Goal: Transaction & Acquisition: Download file/media

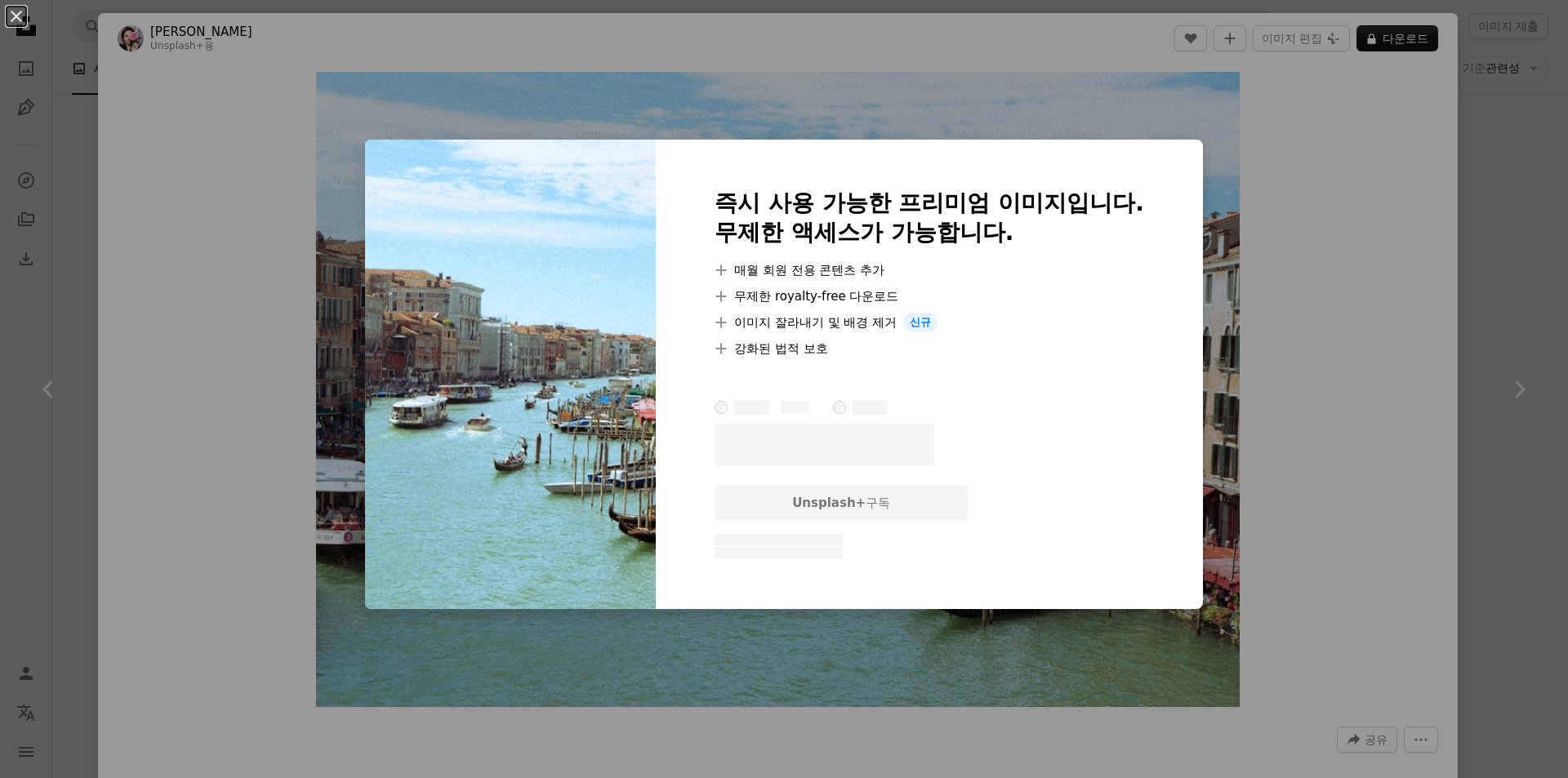
scroll to position [5530, 0]
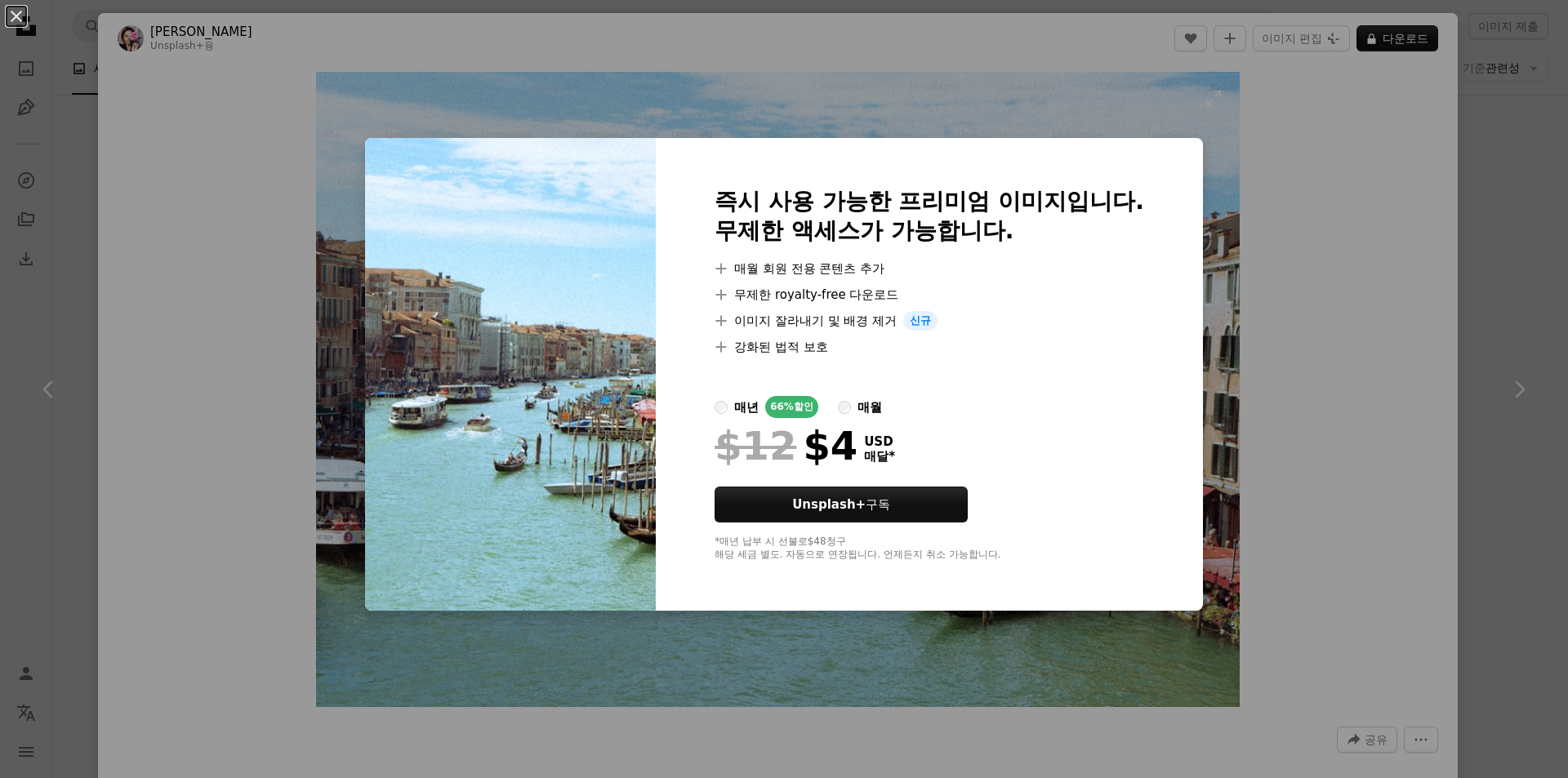
click at [313, 99] on div "An X shape 즉시 사용 가능한 프리미엄 이미지입니다. 무제한 액세스가 가능합니다. A plus sign 매월 회원 전용 콘텐츠 추가 A…" at bounding box center [784, 389] width 1568 height 778
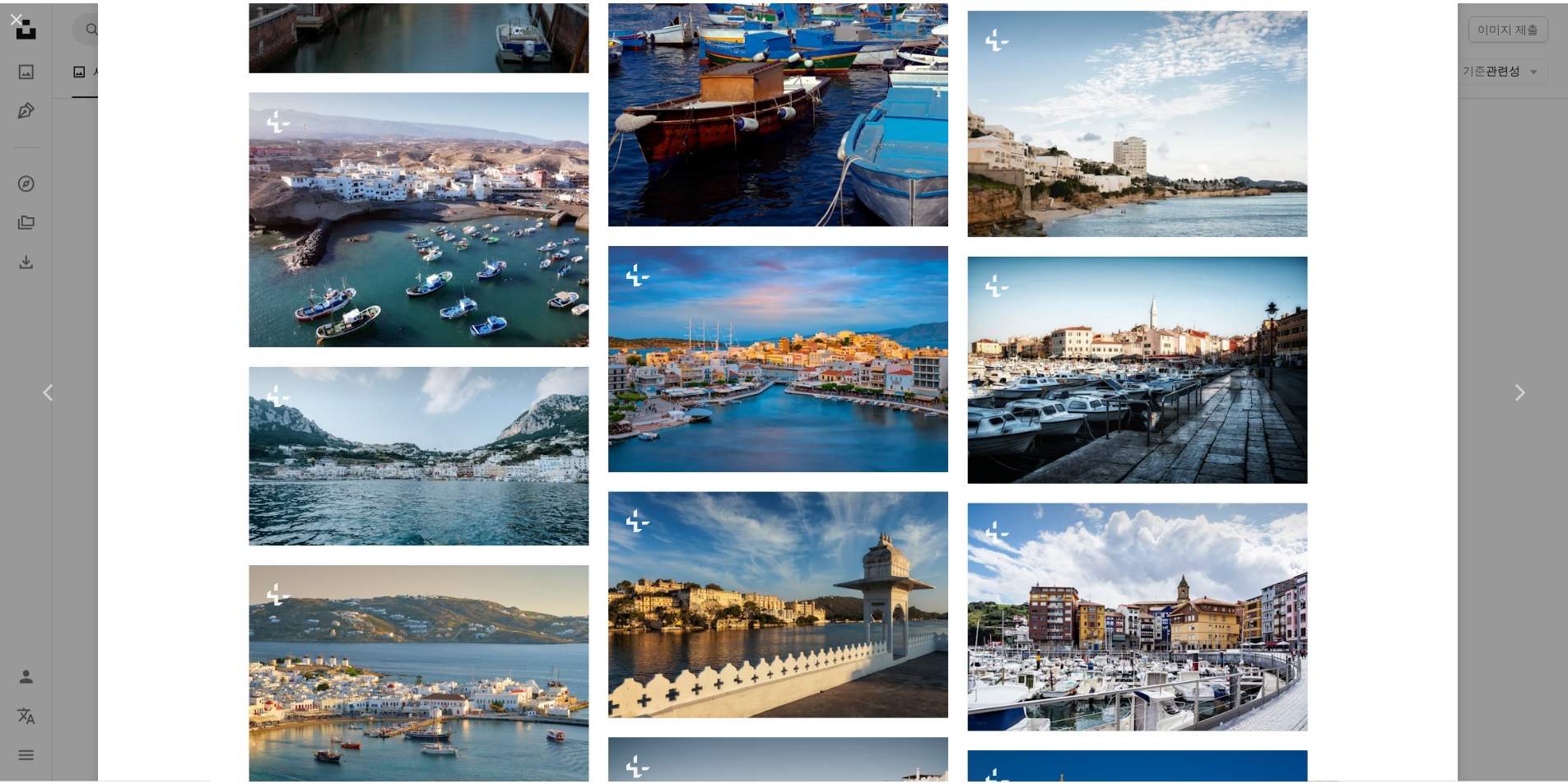
scroll to position [2920, 0]
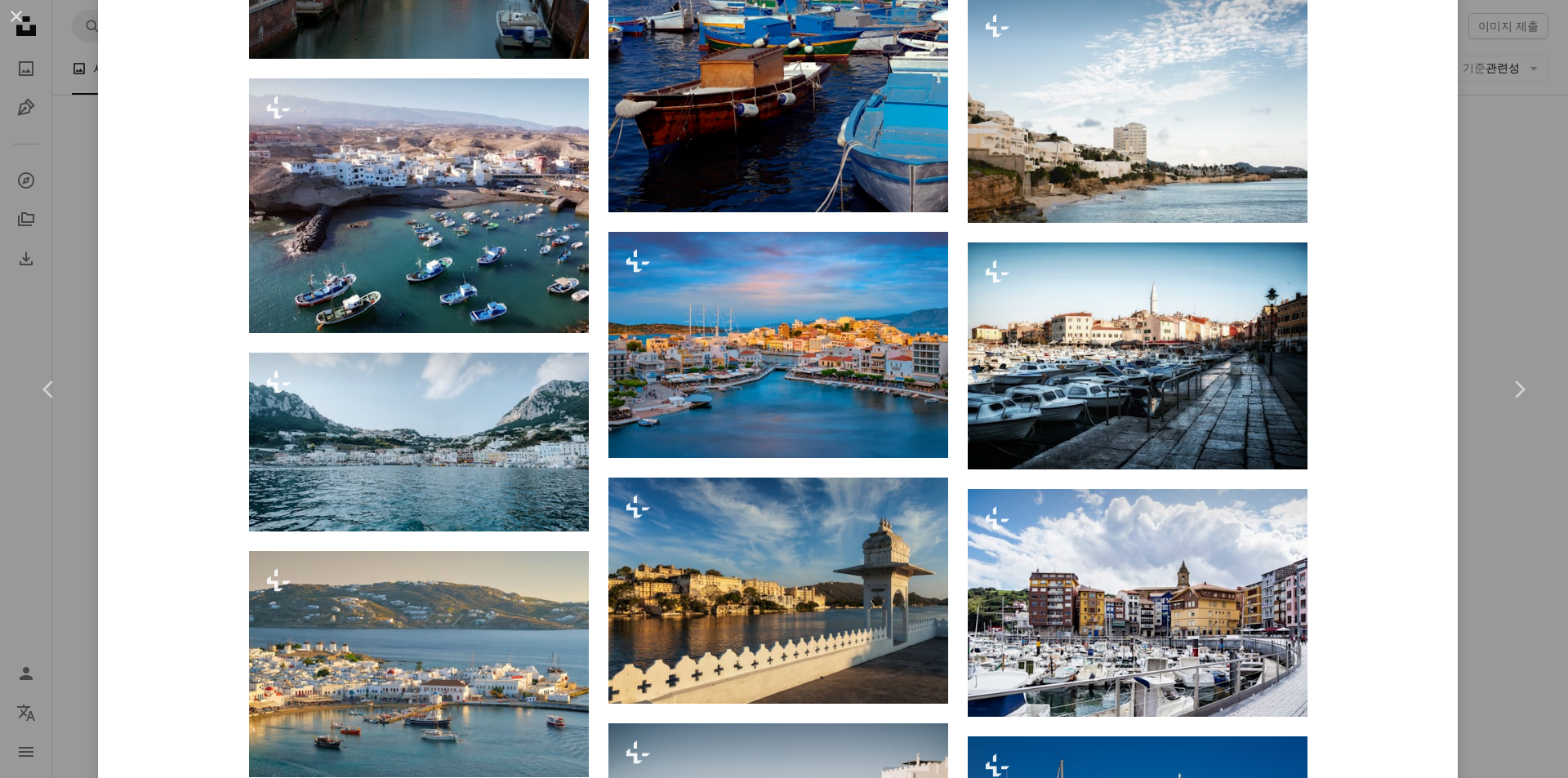
click at [1451, 216] on div "An X shape Chevron left Chevron right Getty Images Unsplash+ 용 A heart A plus s…" at bounding box center [784, 389] width 1568 height 778
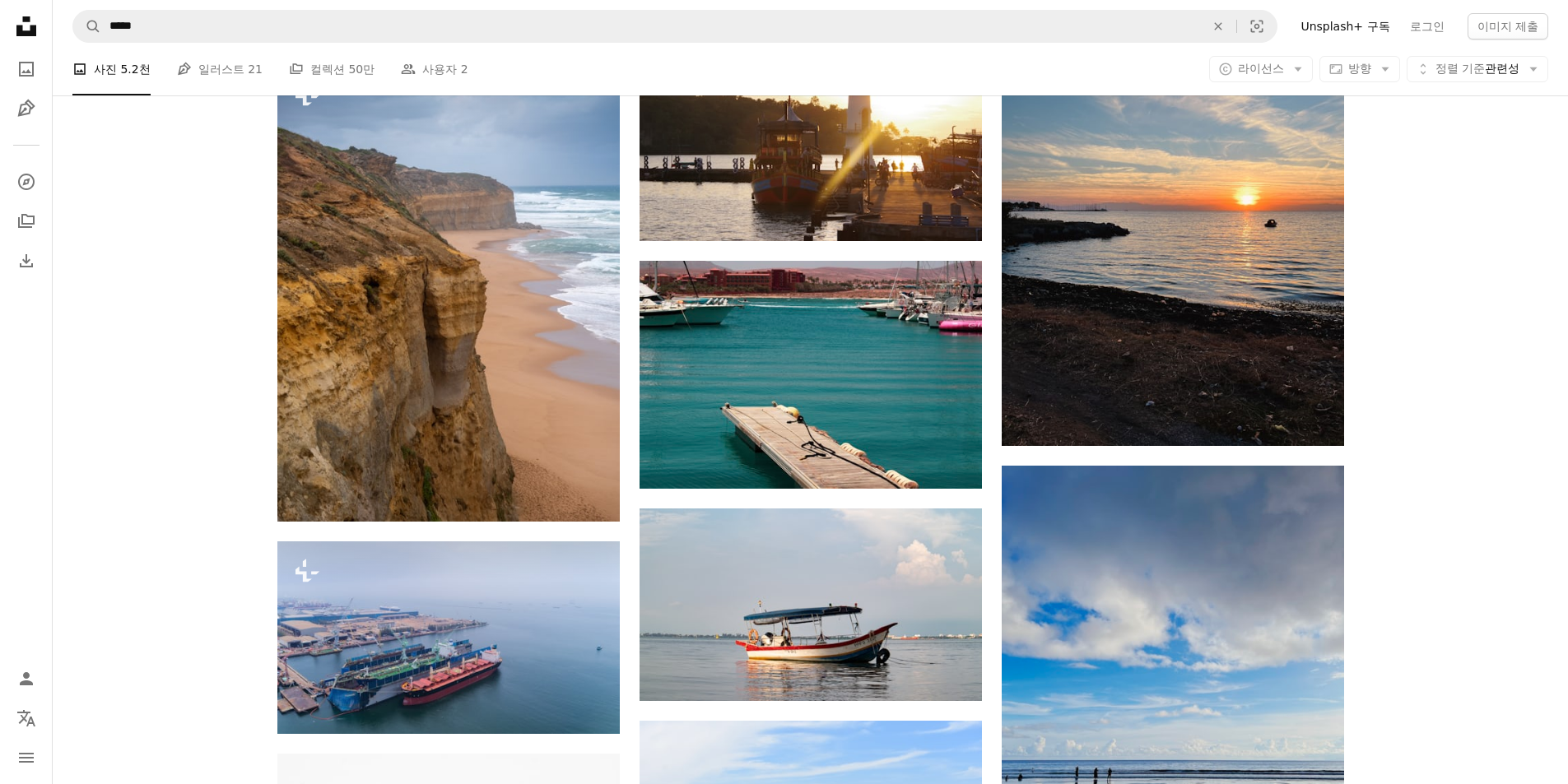
scroll to position [9578, 0]
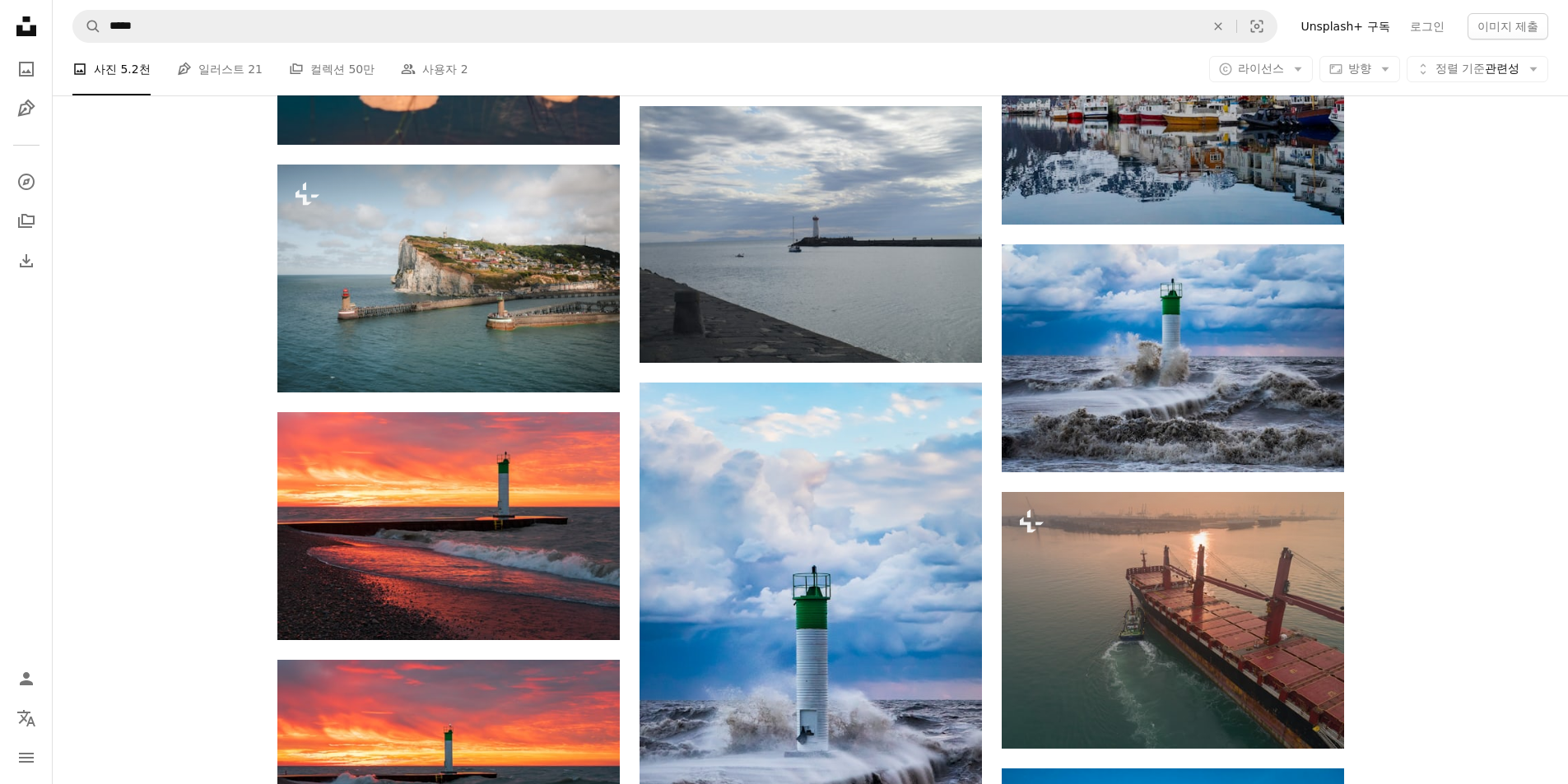
drag, startPoint x: 1513, startPoint y: 646, endPoint x: 1552, endPoint y: 661, distance: 41.8
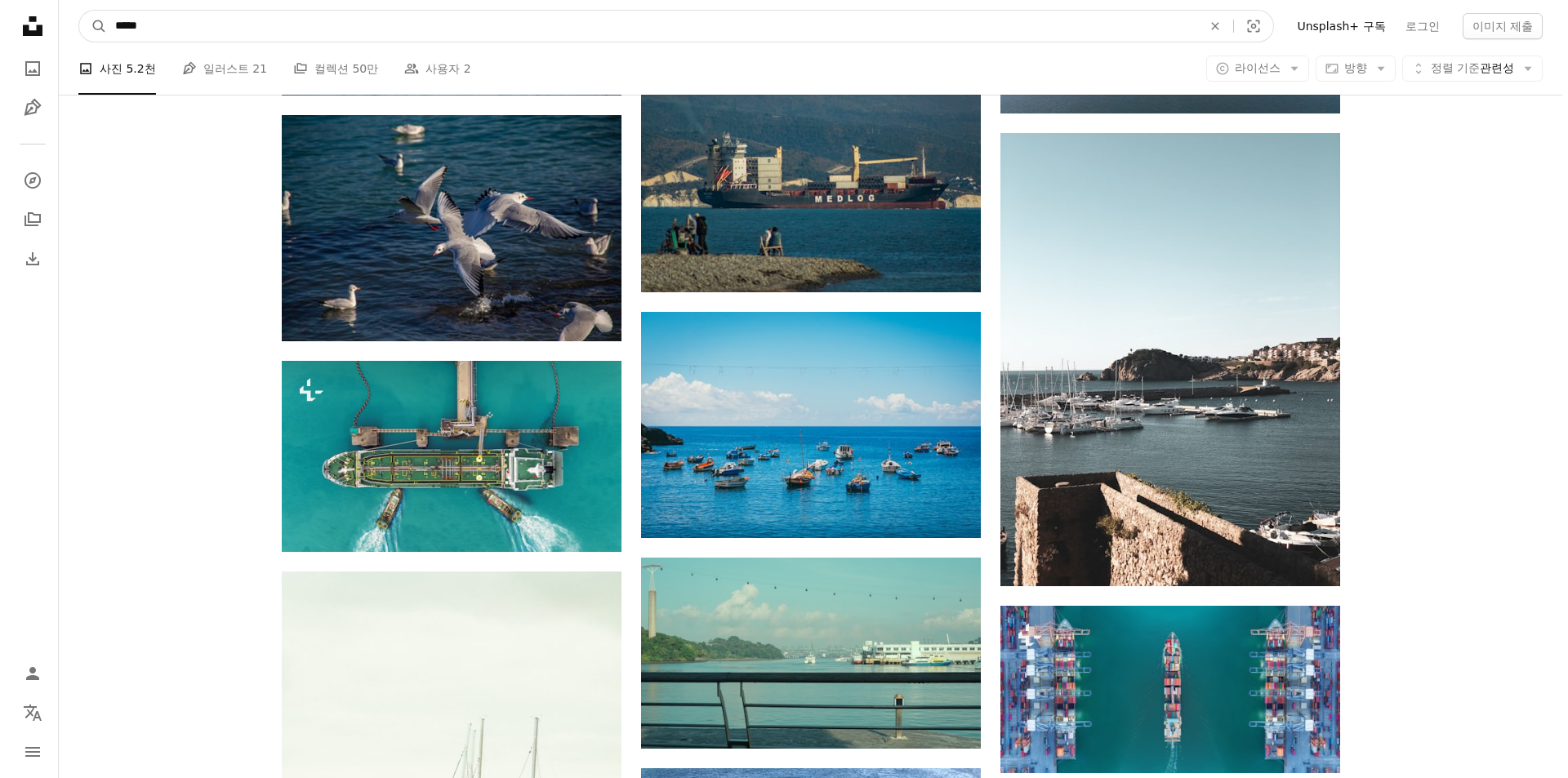
scroll to position [15978, 0]
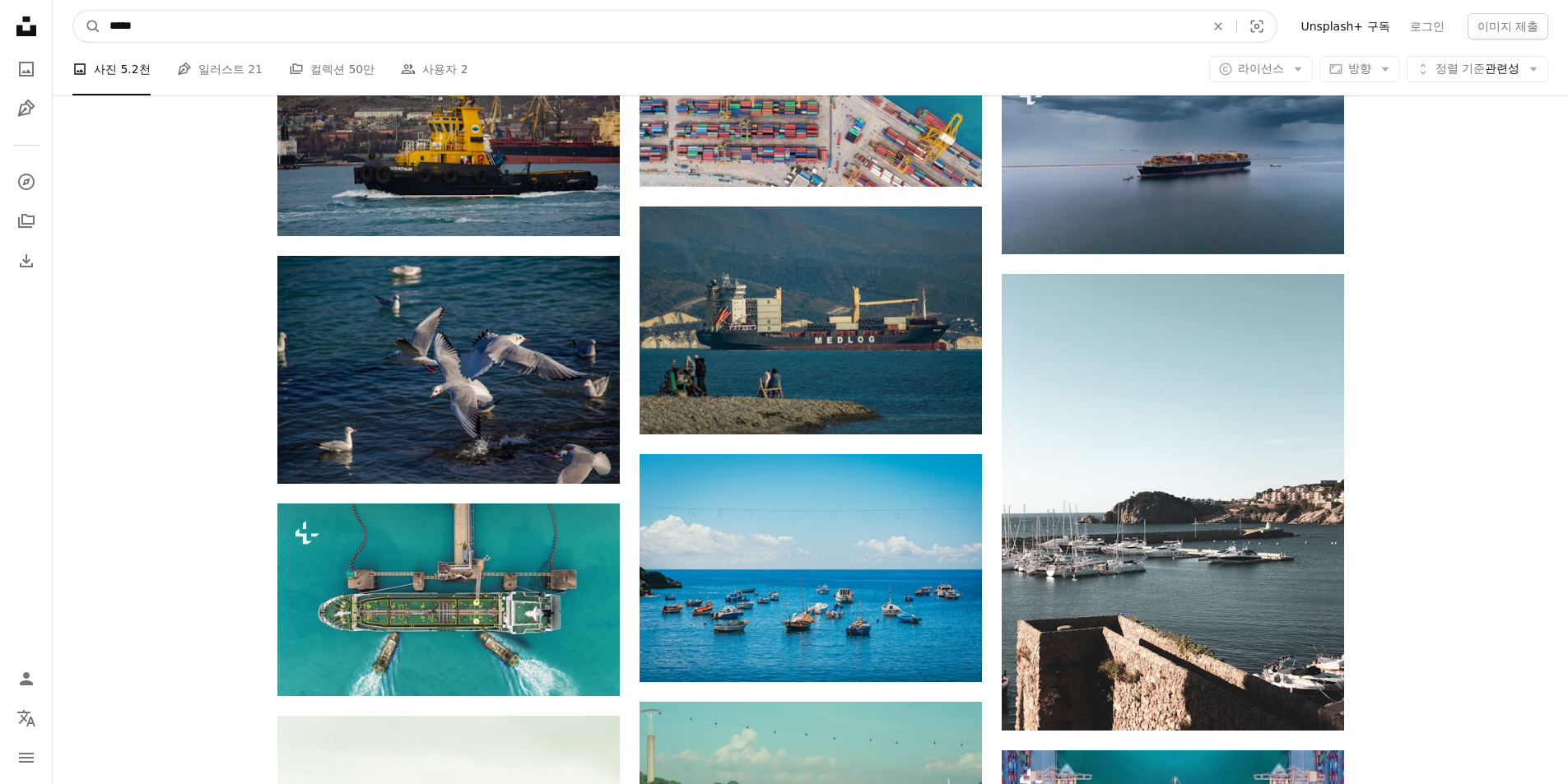
drag, startPoint x: 282, startPoint y: 23, endPoint x: 0, endPoint y: 5, distance: 282.6
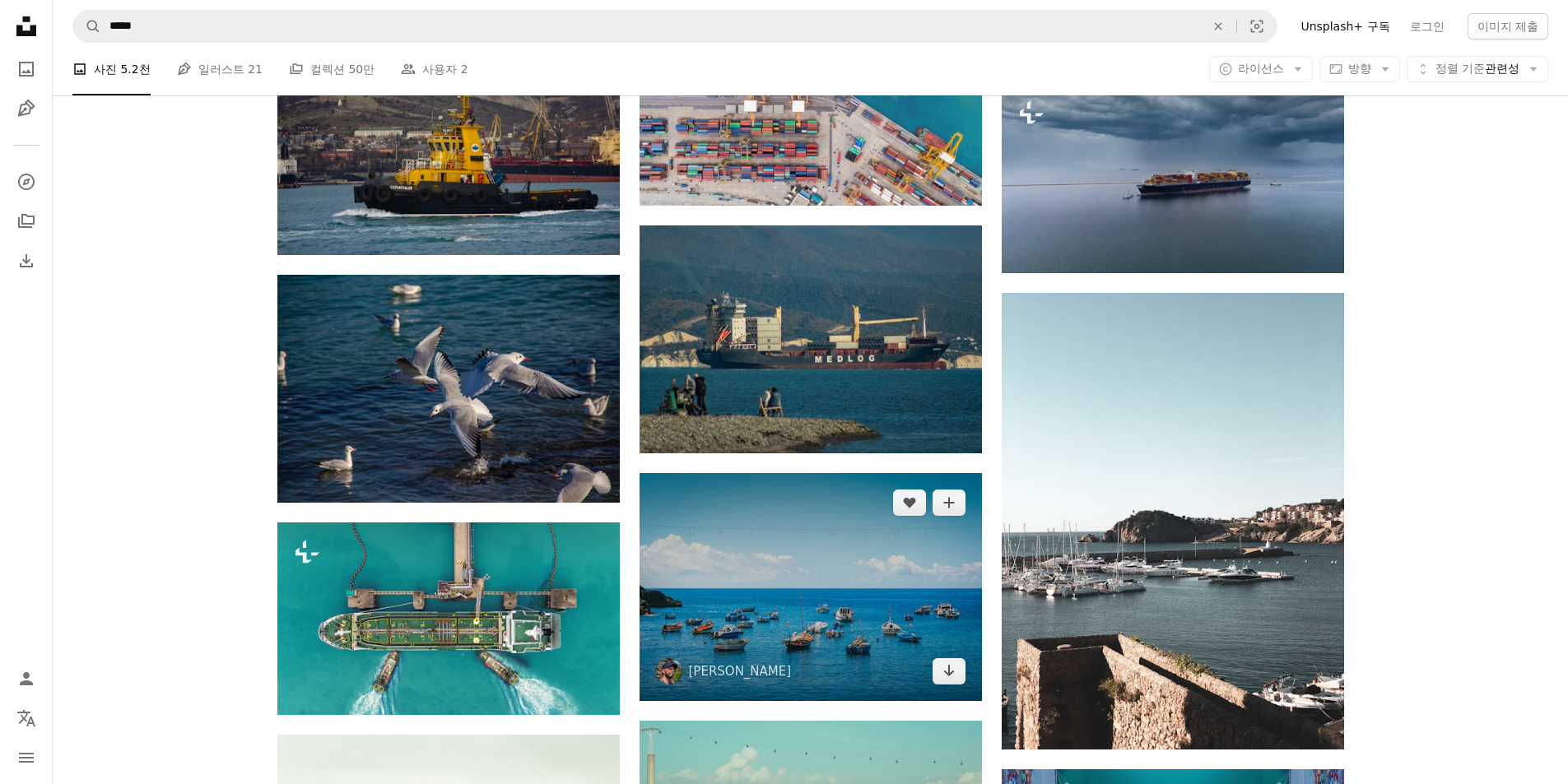
click at [712, 591] on img at bounding box center [810, 587] width 342 height 228
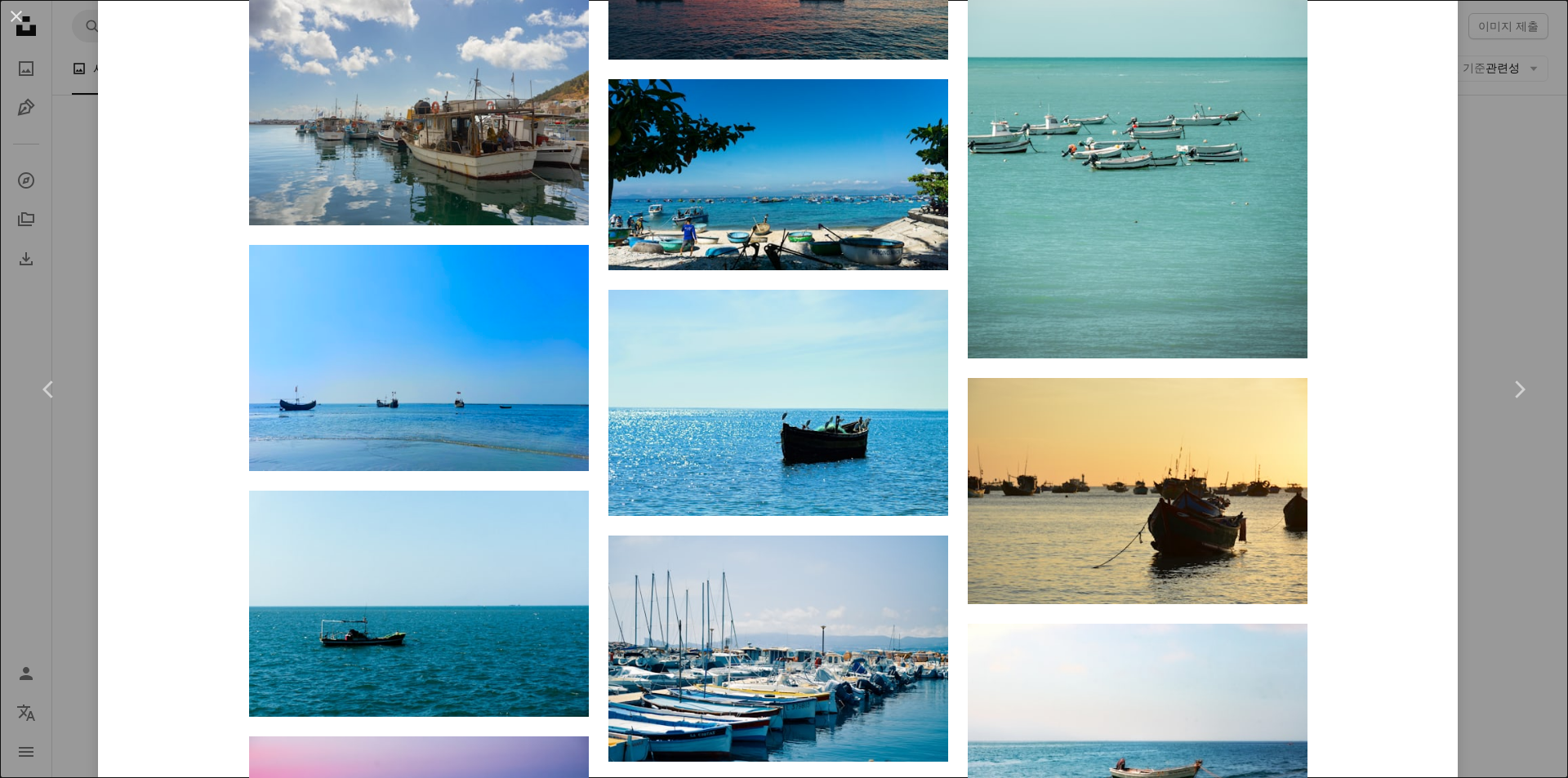
scroll to position [5102, 0]
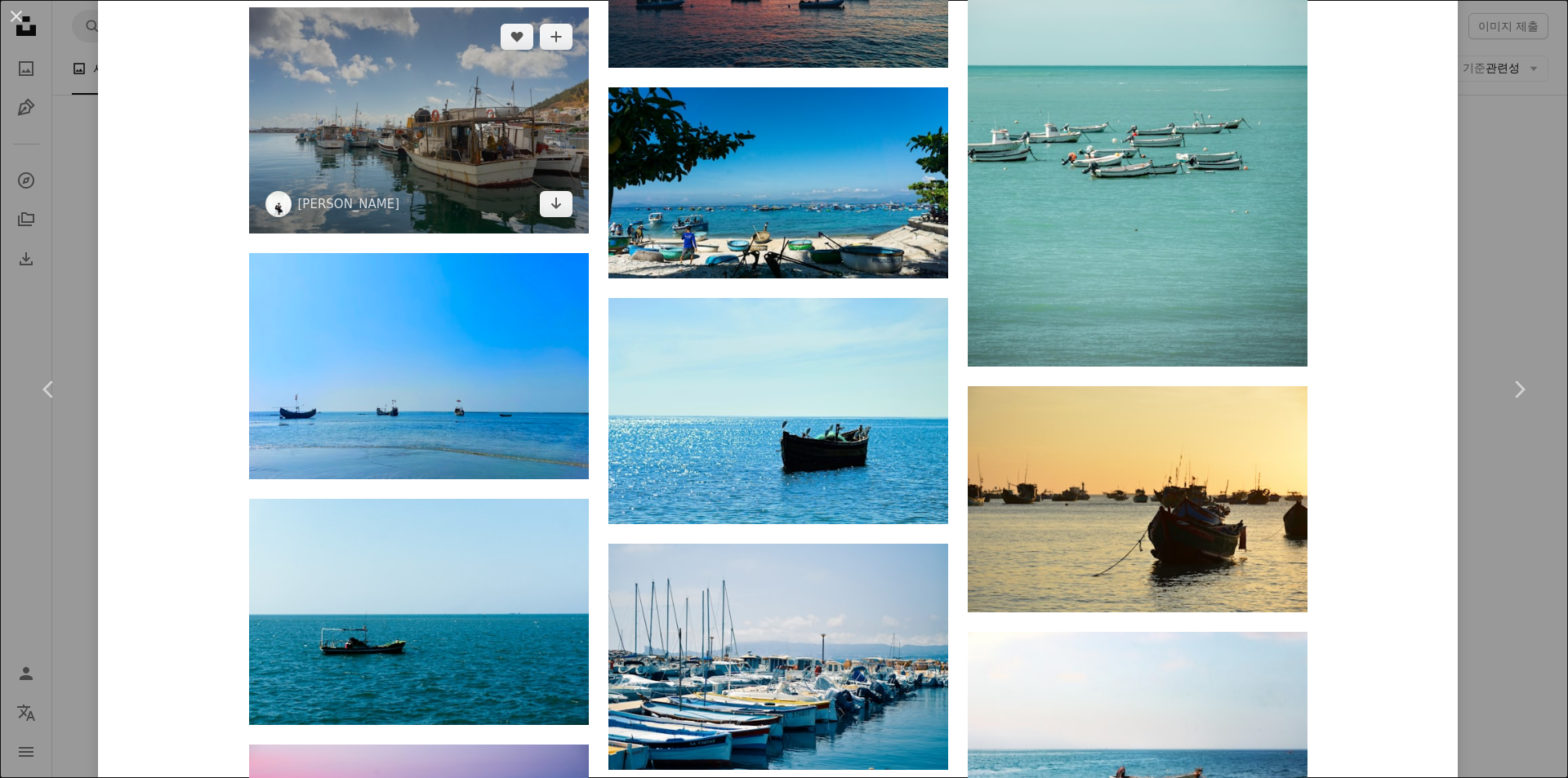
click at [504, 103] on img at bounding box center [418, 120] width 340 height 226
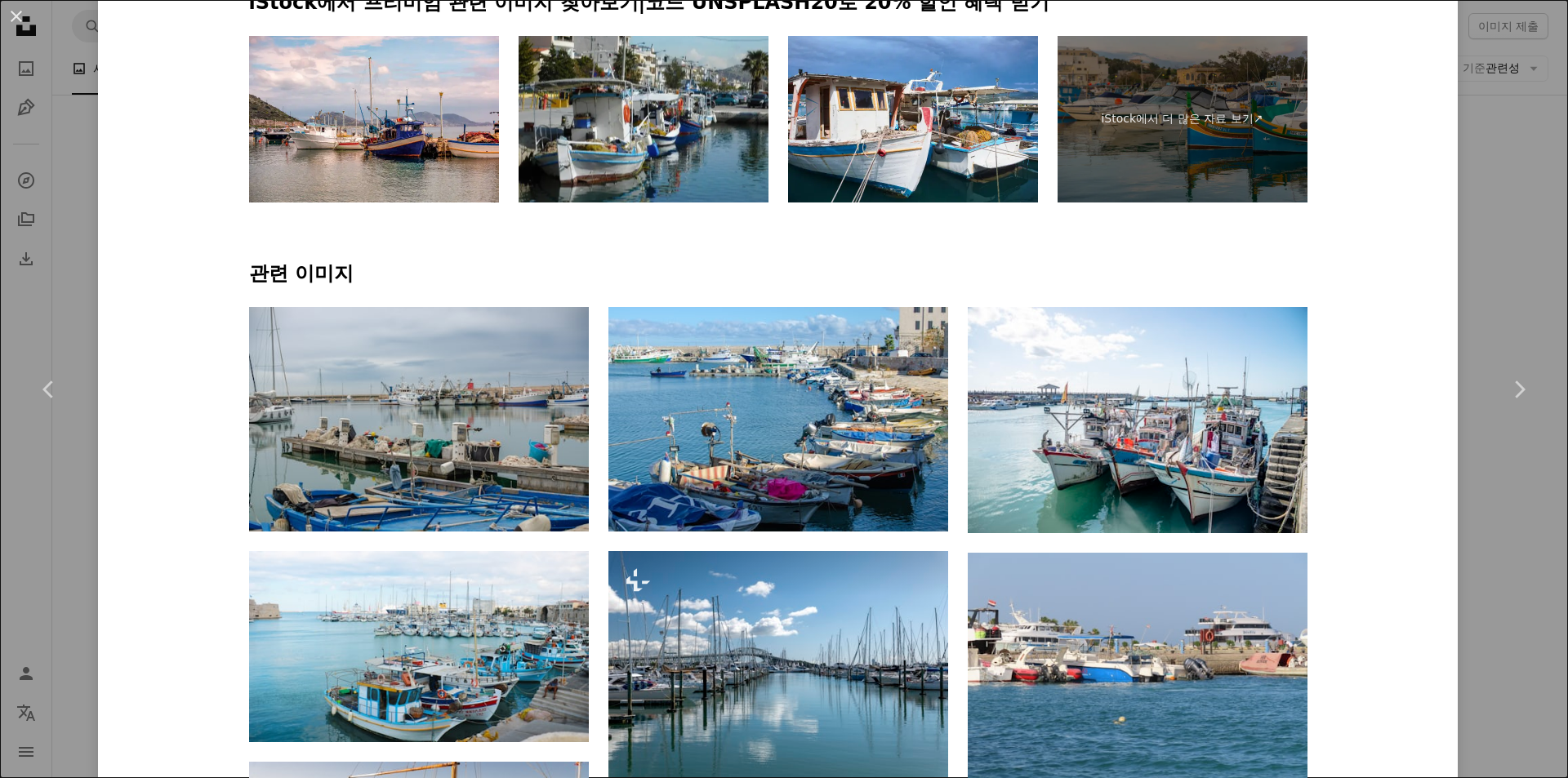
scroll to position [991, 0]
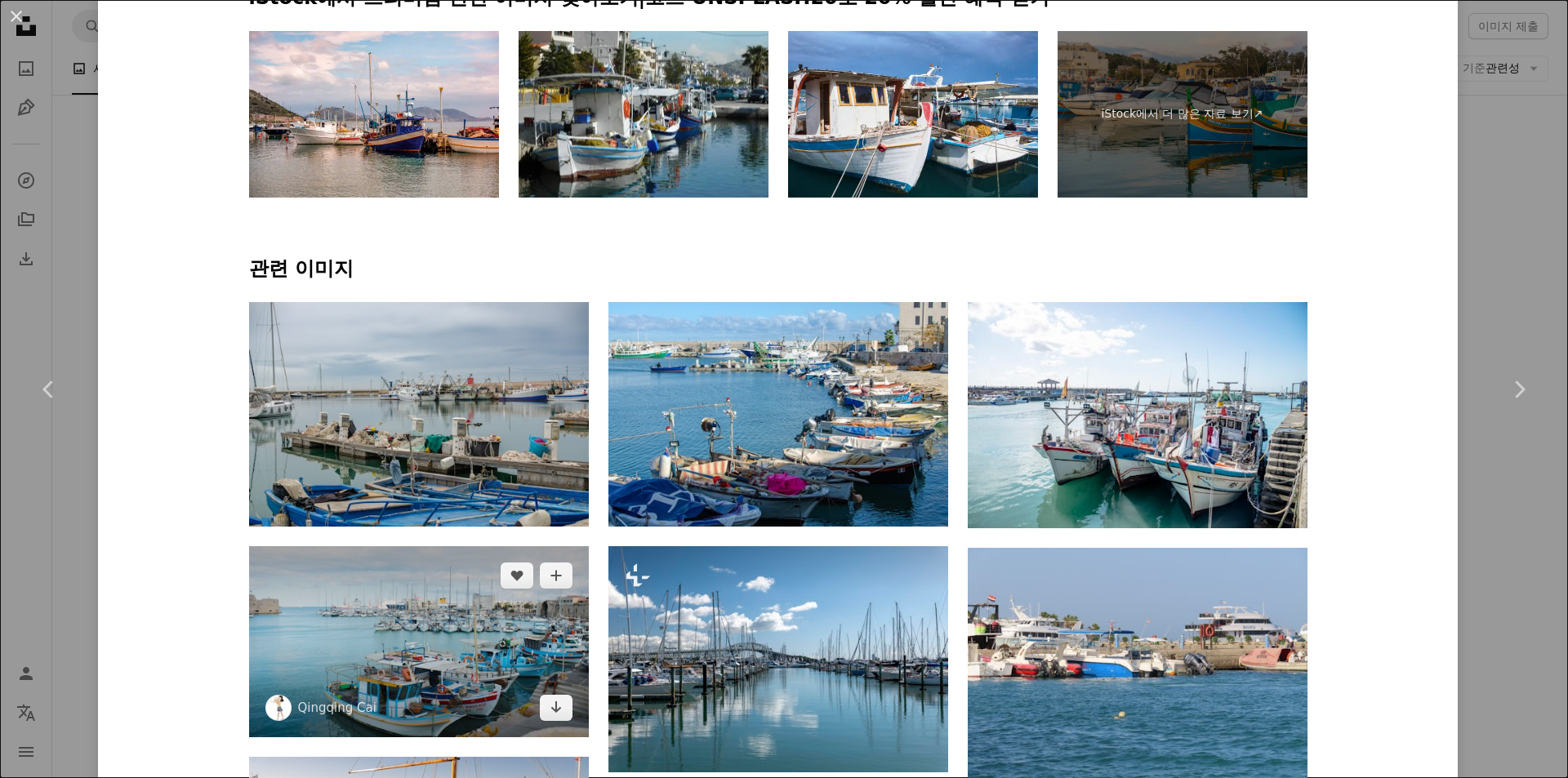
click at [481, 644] on img at bounding box center [418, 641] width 340 height 191
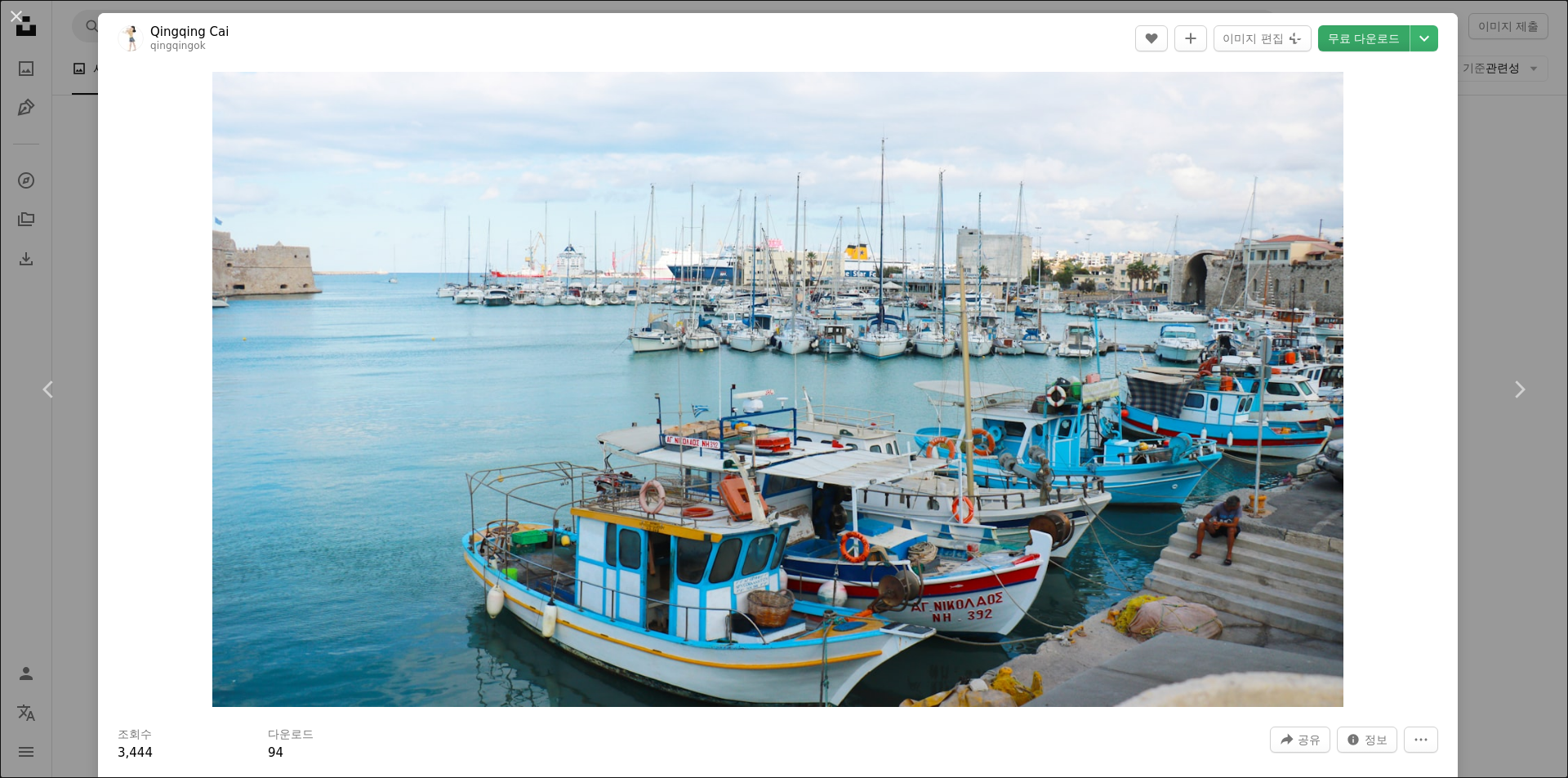
click at [1375, 29] on link "무료 다운로드" at bounding box center [1363, 38] width 91 height 26
